Goal: Navigation & Orientation: Find specific page/section

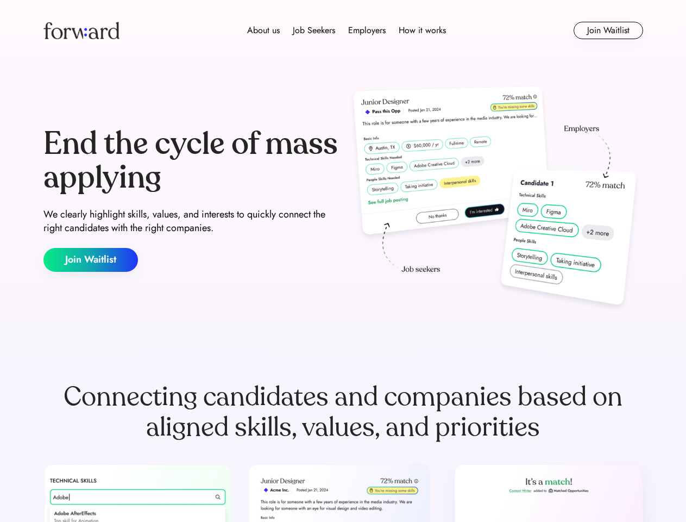
click at [343, 261] on div "End the cycle of mass applying We clearly highlight skills, values, and interes…" at bounding box center [343, 200] width 600 height 234
click at [343, 30] on div "About us Job Seekers Employers How it works" at bounding box center [347, 30] width 428 height 13
click at [82, 30] on img at bounding box center [81, 30] width 76 height 17
click at [347, 30] on div "About us Job Seekers Employers How it works" at bounding box center [347, 30] width 428 height 13
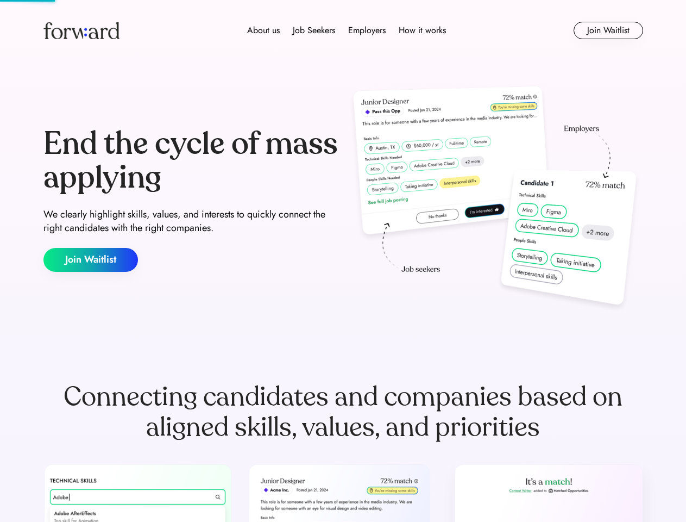
click at [264, 30] on div "About us" at bounding box center [263, 30] width 33 height 13
click at [314, 30] on div "Job Seekers" at bounding box center [314, 30] width 42 height 13
click at [367, 30] on div "Employers" at bounding box center [366, 30] width 37 height 13
click at [422, 30] on div "How it works" at bounding box center [422, 30] width 47 height 13
click at [608, 30] on button "Join Waitlist" at bounding box center [609, 30] width 70 height 17
